Goal: Task Accomplishment & Management: Use online tool/utility

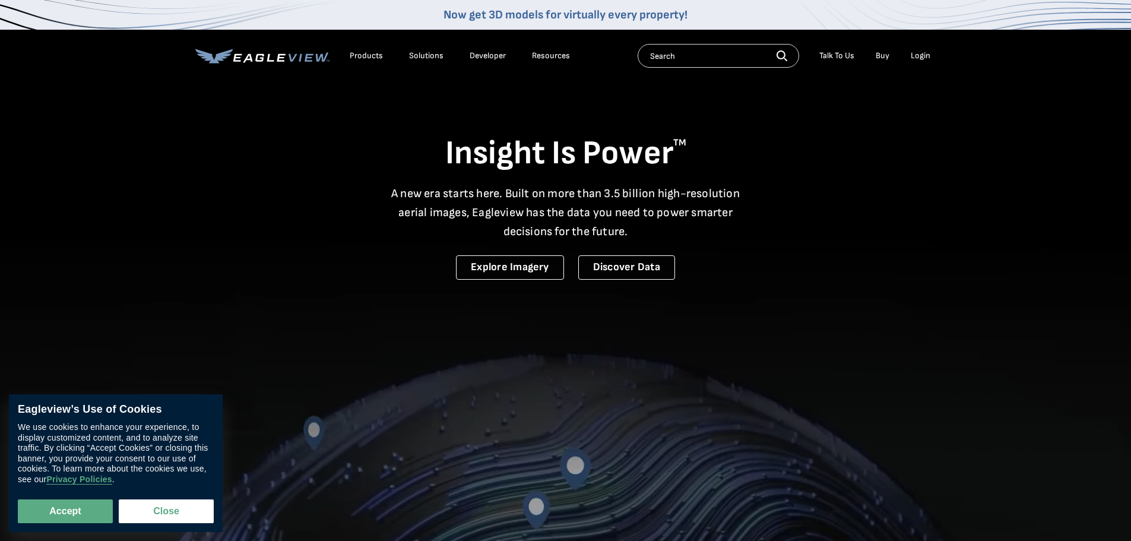
click at [927, 52] on div "Login" at bounding box center [921, 55] width 20 height 11
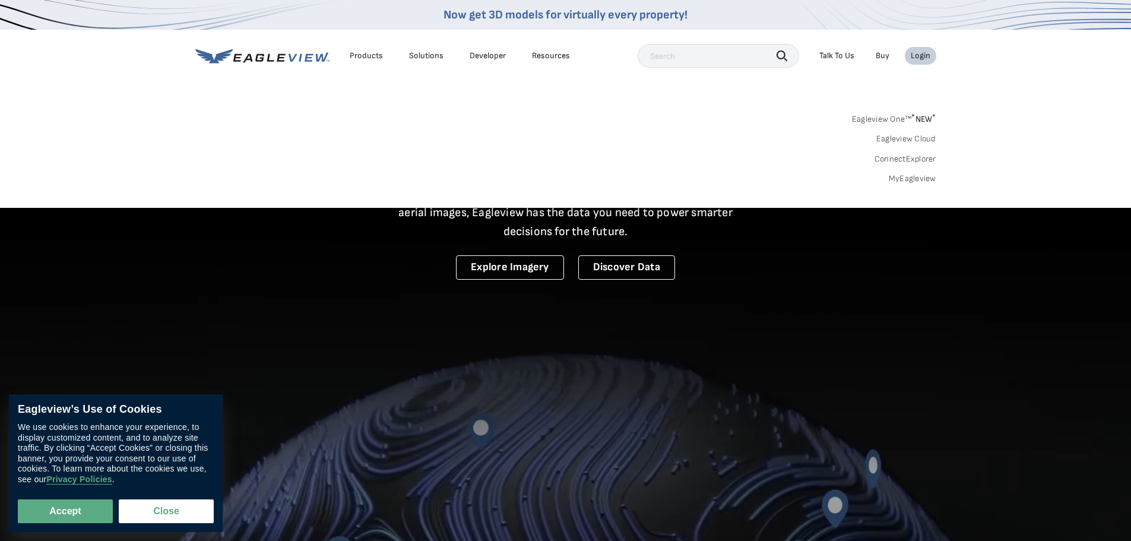
click at [912, 143] on link "Eagleview Cloud" at bounding box center [906, 139] width 60 height 11
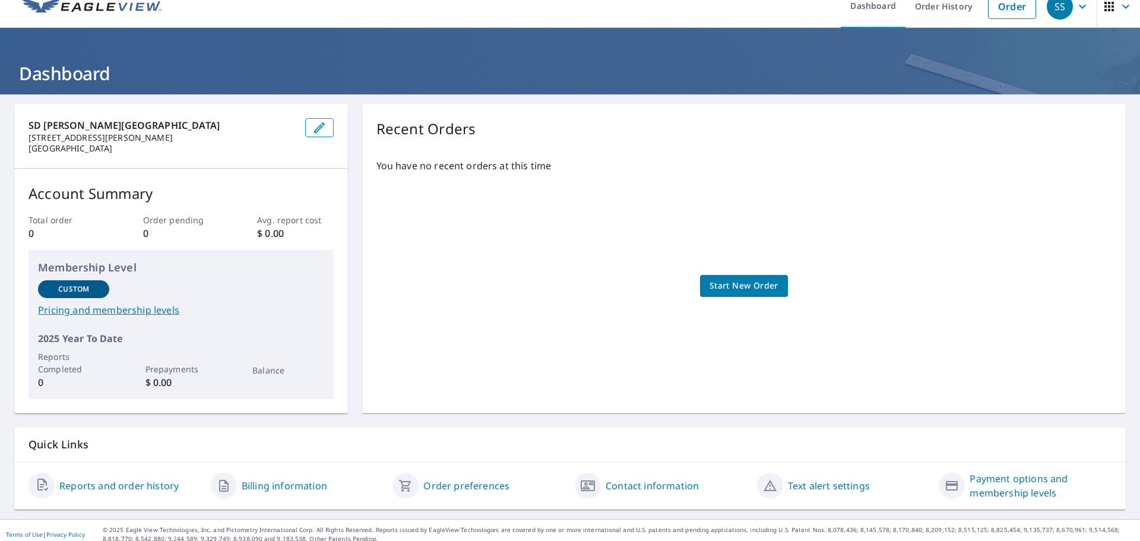
scroll to position [24, 0]
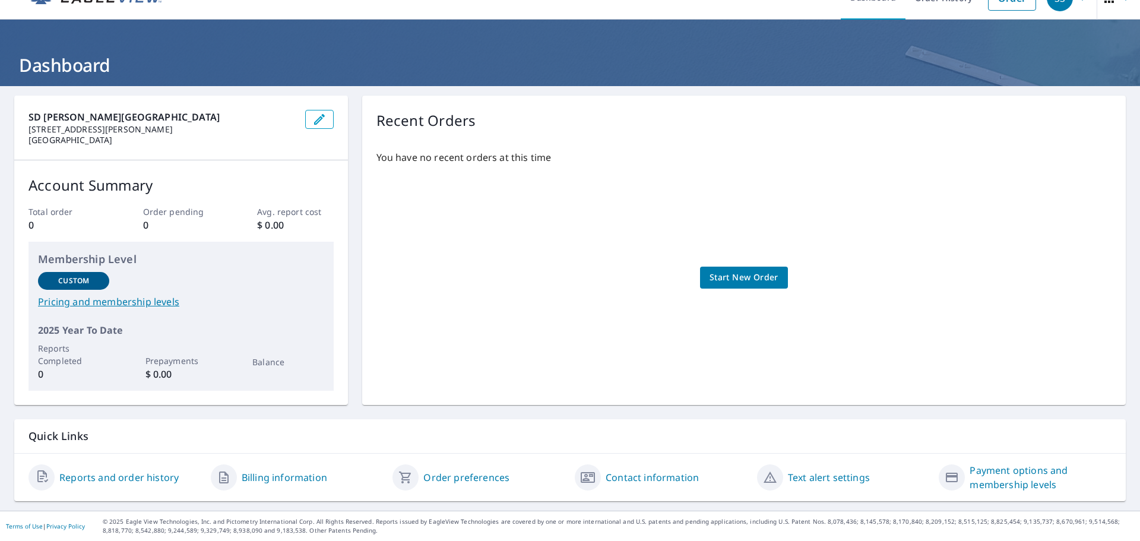
click at [725, 260] on div "You have no recent orders at this time Start New Order" at bounding box center [743, 266] width 735 height 250
click at [725, 283] on span "Start New Order" at bounding box center [743, 277] width 69 height 15
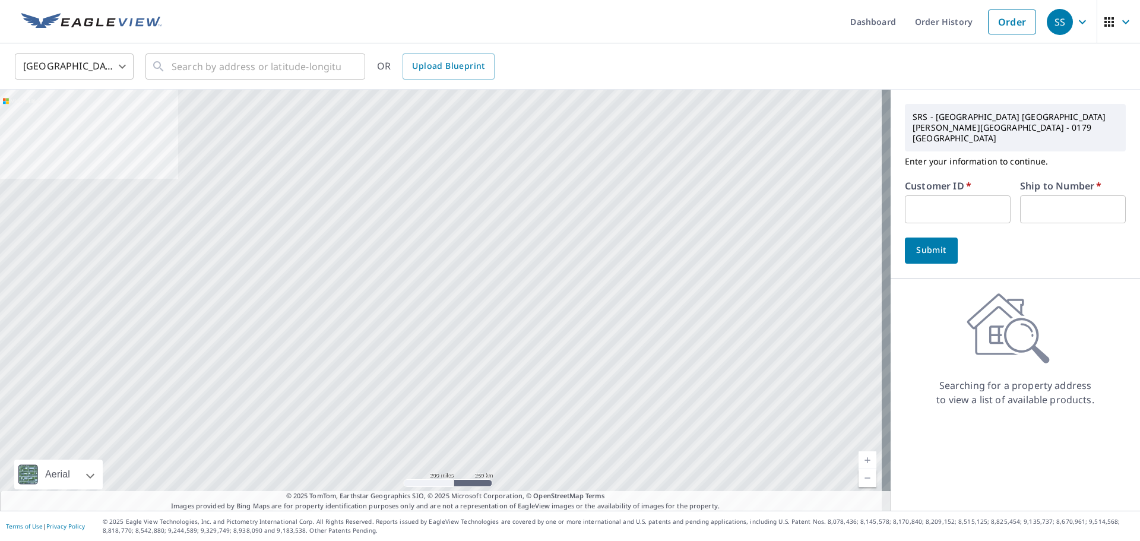
click at [937, 195] on input "text" at bounding box center [958, 209] width 106 height 28
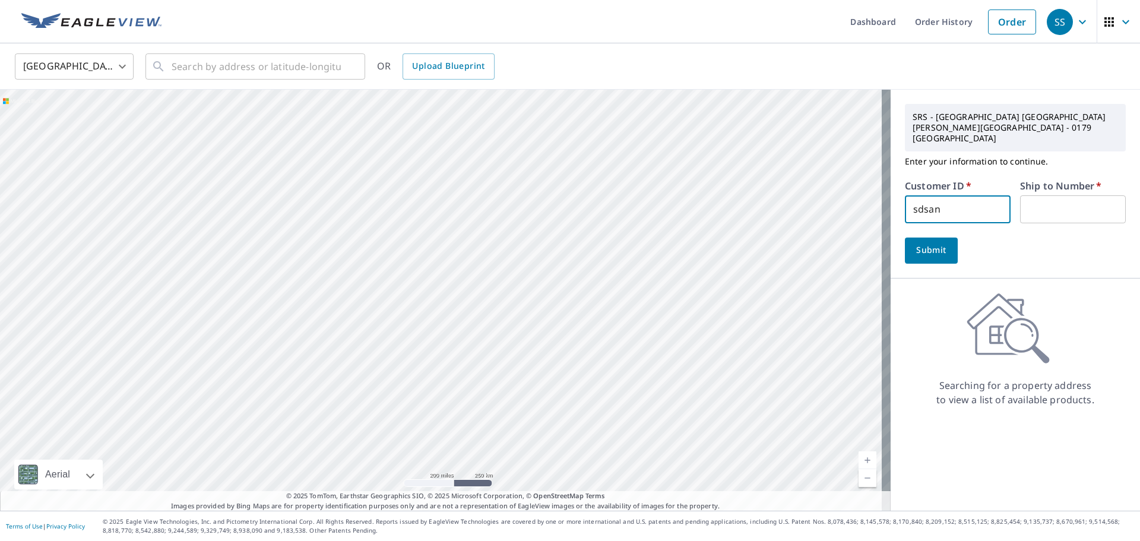
type input "sdsan"
click at [1074, 195] on input "text" at bounding box center [1073, 209] width 106 height 28
type input "1"
click at [936, 243] on span "Submit" at bounding box center [931, 250] width 34 height 15
